Goal: Transaction & Acquisition: Purchase product/service

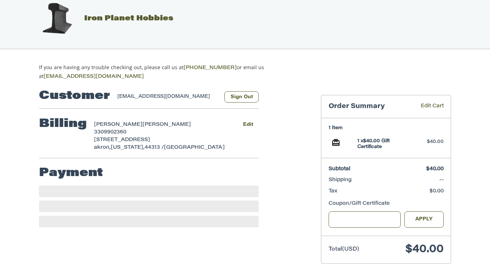
scroll to position [12, 0]
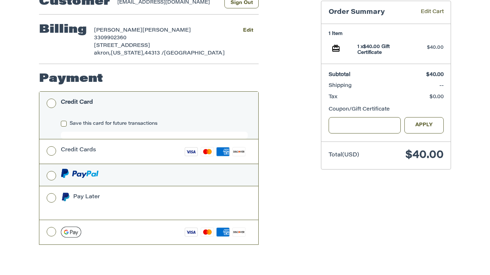
click at [98, 166] on label at bounding box center [148, 175] width 219 height 22
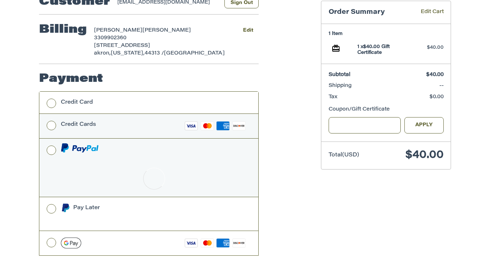
scroll to position [98, 0]
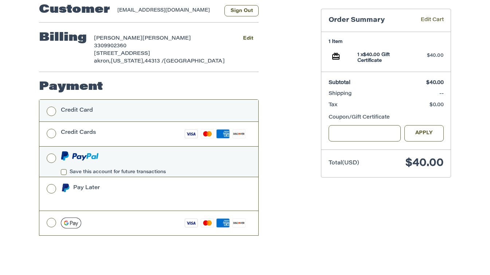
click at [54, 107] on label "Credit Card" at bounding box center [148, 111] width 219 height 22
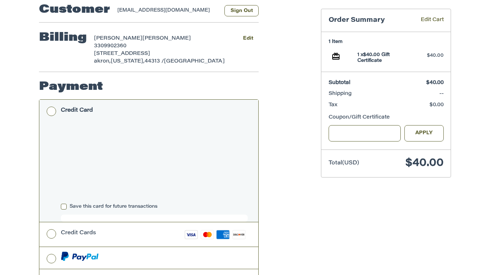
click at [33, 191] on div "Customer [EMAIL_ADDRESS][DOMAIN_NAME] Sign Out Billing [PERSON_NAME] Jr 3309902…" at bounding box center [245, 184] width 437 height 378
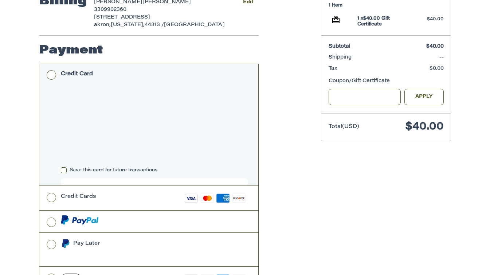
scroll to position [194, 0]
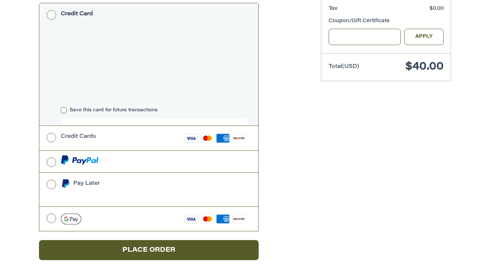
click at [436, 275] on div at bounding box center [245, 276] width 490 height 0
click at [434, 275] on div at bounding box center [245, 276] width 490 height 0
click at [431, 275] on div at bounding box center [245, 276] width 490 height 0
click at [0, 275] on div at bounding box center [0, 276] width 0 height 0
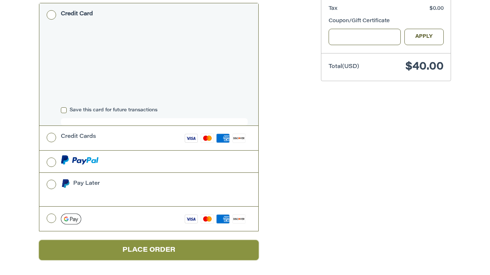
click at [132, 252] on button "Place Order" at bounding box center [148, 250] width 219 height 20
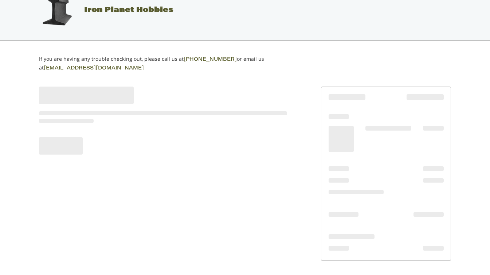
scroll to position [18, 0]
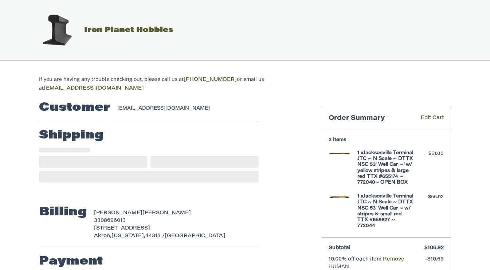
select select "**"
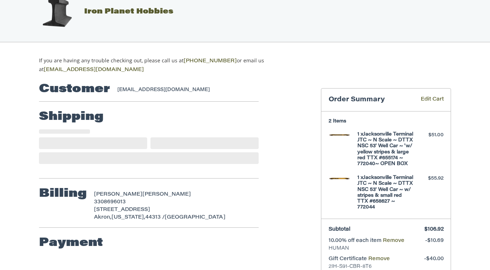
scroll to position [63, 0]
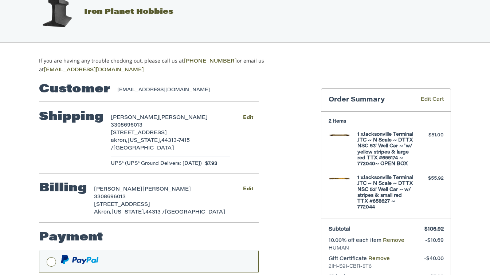
scroll to position [122, 0]
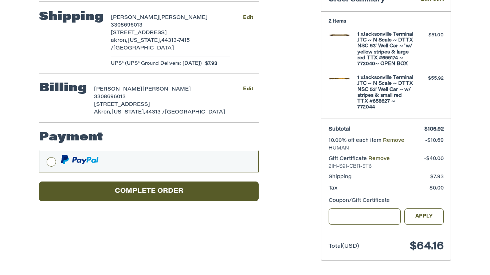
click at [0, 275] on div at bounding box center [0, 275] width 0 height 0
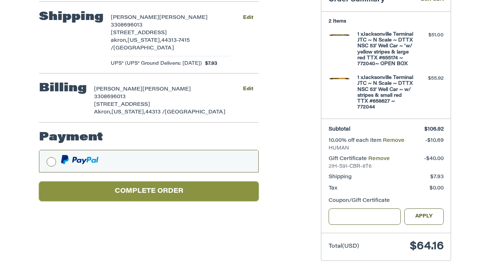
click at [135, 182] on button "Complete order" at bounding box center [148, 192] width 219 height 20
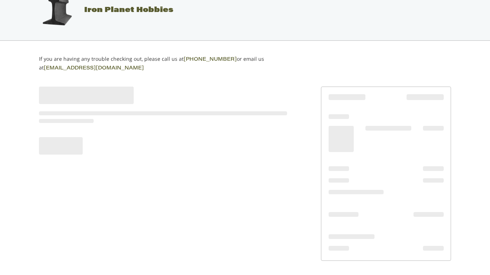
scroll to position [18, 0]
